Goal: Go to known website: Access a specific website the user already knows

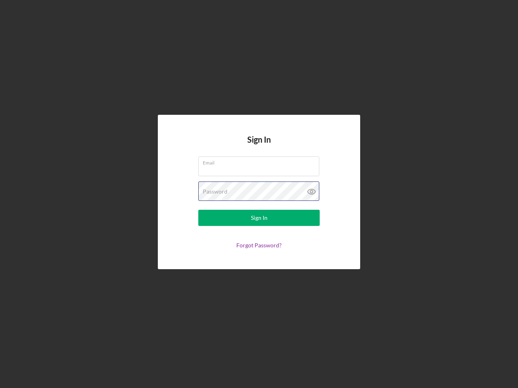
click at [259, 194] on div "Password" at bounding box center [258, 192] width 121 height 20
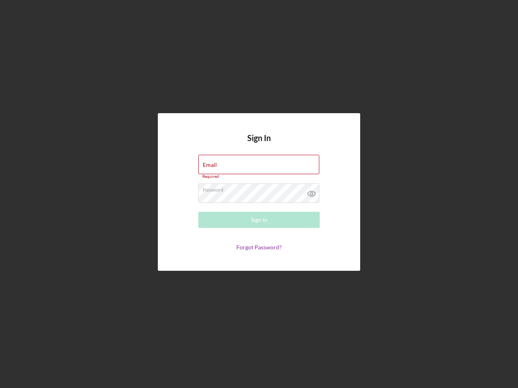
click at [311, 192] on icon at bounding box center [311, 194] width 20 height 20
